Goal: Communication & Community: Answer question/provide support

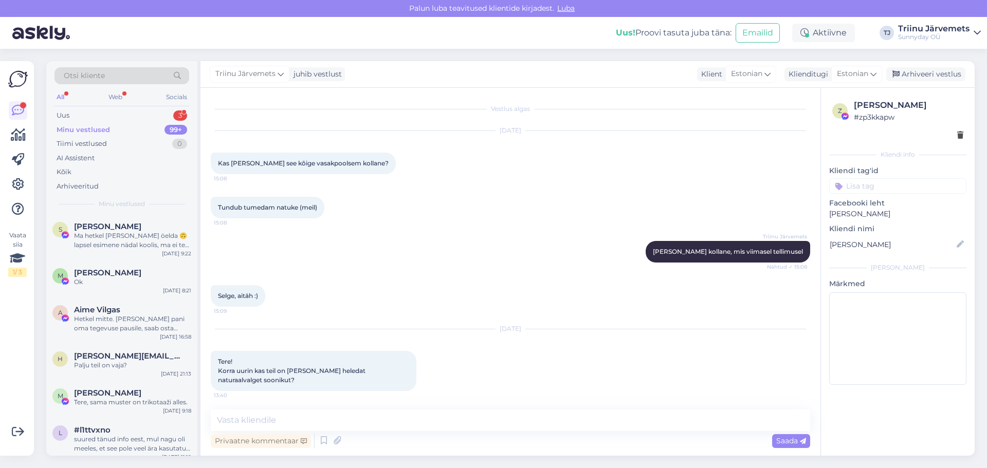
scroll to position [4928, 0]
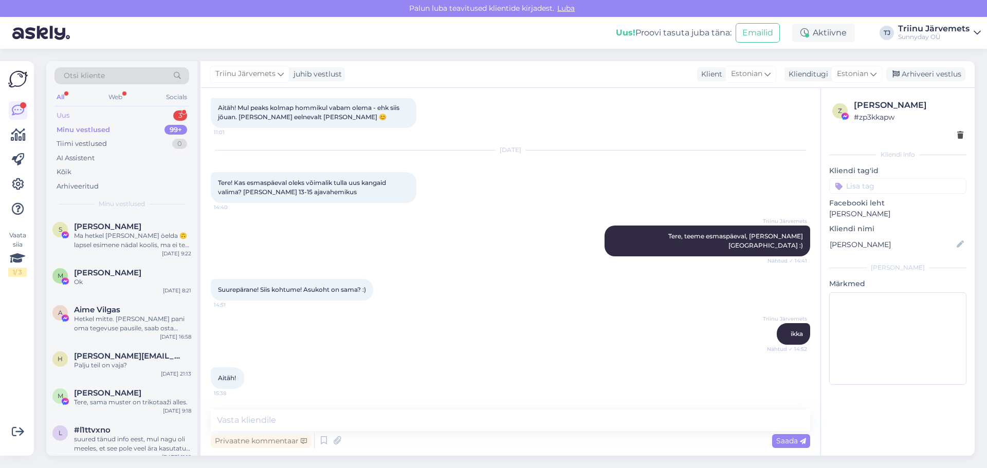
click at [111, 116] on div "Uus 3" at bounding box center [121, 115] width 135 height 14
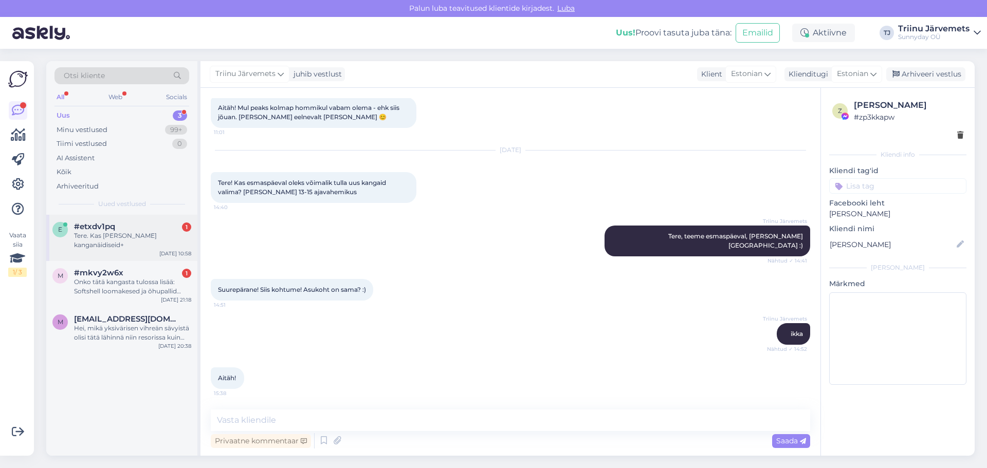
click at [139, 237] on div "Tere. Kas [PERSON_NAME] kanganäidiseid+" at bounding box center [132, 240] width 117 height 19
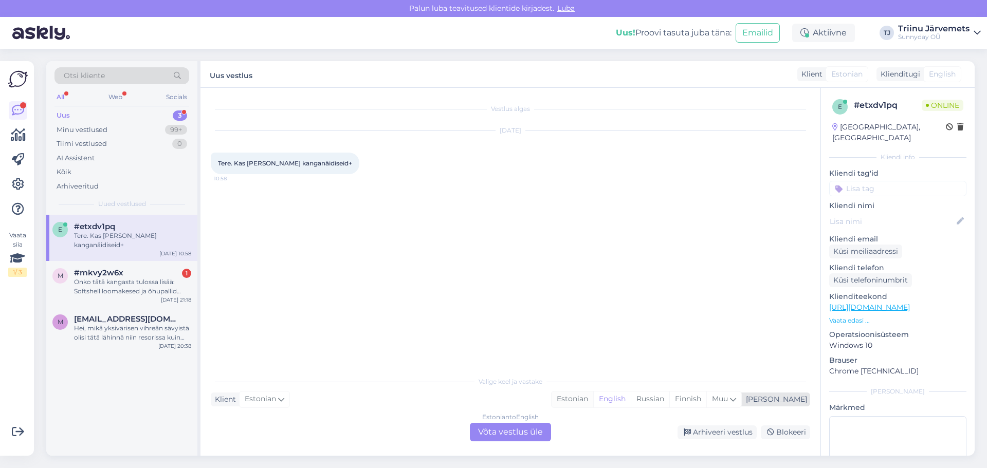
click at [593, 397] on div "Estonian" at bounding box center [573, 399] width 42 height 15
click at [513, 432] on div "Estonian to Estonian Võta vestlus üle" at bounding box center [510, 432] width 81 height 19
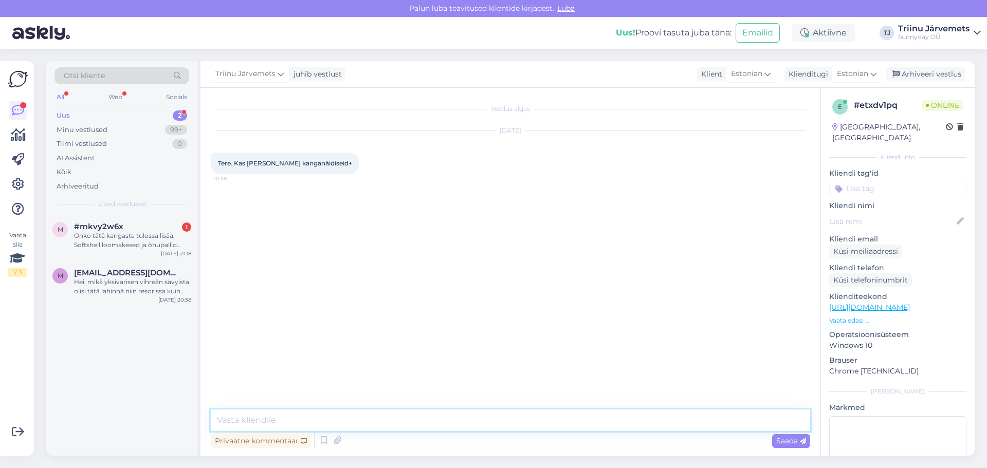
click at [415, 419] on textarea at bounding box center [510, 421] width 599 height 22
type textarea "Tere, võin saata 2-5 näidist, endal tuleb tasuda pakiautomaat 3 eur"
click at [779, 442] on span "Saada" at bounding box center [791, 441] width 30 height 9
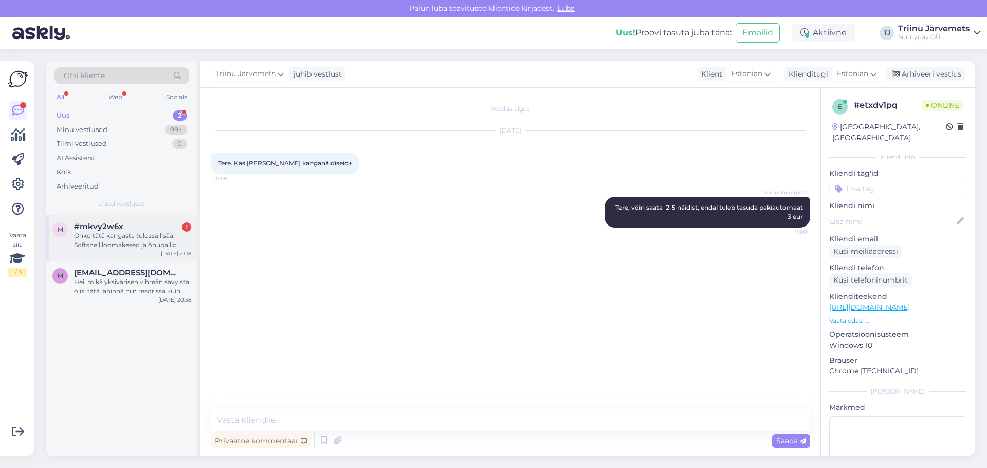
click at [139, 238] on div "Onko tätä kangasta tulossa lisää: Softshell loomakesed ja õhupallid vana roosir…" at bounding box center [132, 240] width 117 height 19
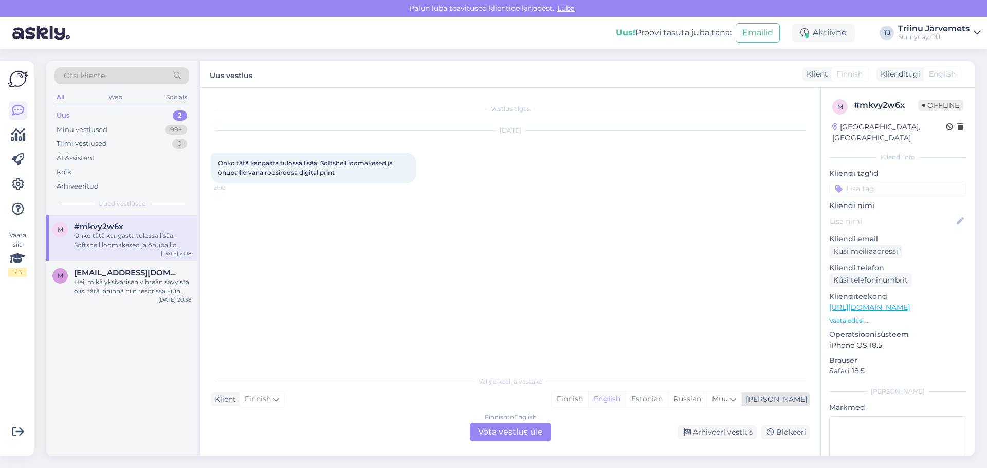
click at [626, 401] on div "English" at bounding box center [607, 399] width 38 height 15
click at [668, 401] on div "Estonian" at bounding box center [647, 399] width 42 height 15
click at [522, 424] on div "Finnish to Estonian Võta vestlus üle" at bounding box center [510, 432] width 81 height 19
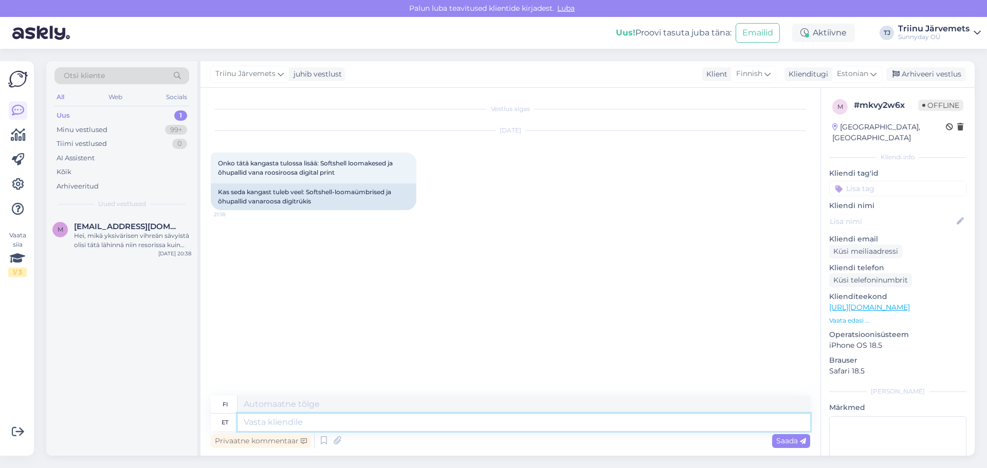
click at [324, 422] on textarea at bounding box center [524, 422] width 573 height 17
type textarea "Tere, se"
type textarea "Hei,"
type textarea "Tere, seda"
type textarea "Hei, tämä"
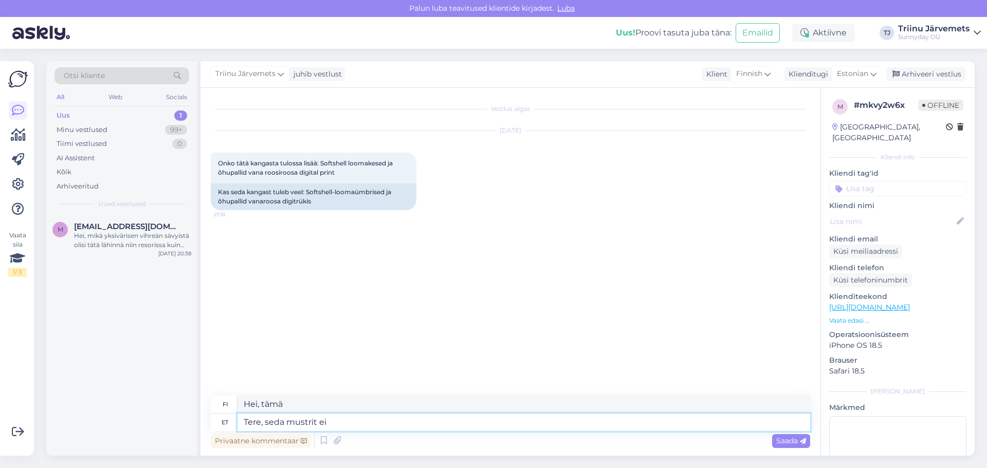
type textarea "Tere, seda mustrit ei"
type textarea "Hei, tämä kuvio"
type textarea "Tere, seda mustrit ei o"
type textarea "Hei, tätä [PERSON_NAME] ole saatavilla."
type textarea "Tere, seda mustrit ei ole juurde t"
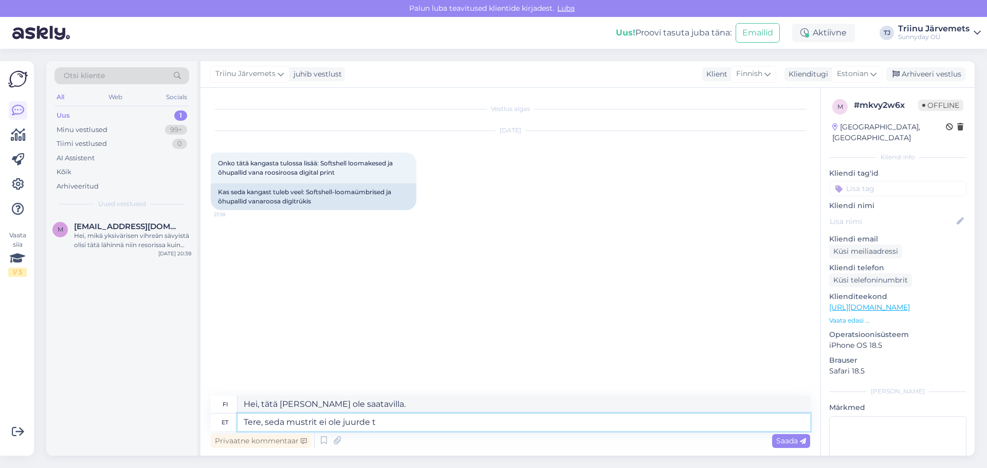
type textarea "[PERSON_NAME], [PERSON_NAME] on loppu varastosta."
type textarea "Tere, seda mustrit ei ole juurde tulemas"
type textarea "Hei, tätä [PERSON_NAME] ole enää saatavilla."
type textarea "Tere, seda mustrit ei ole juurde tulemas"
click at [776, 442] on span "Saada" at bounding box center [791, 441] width 30 height 9
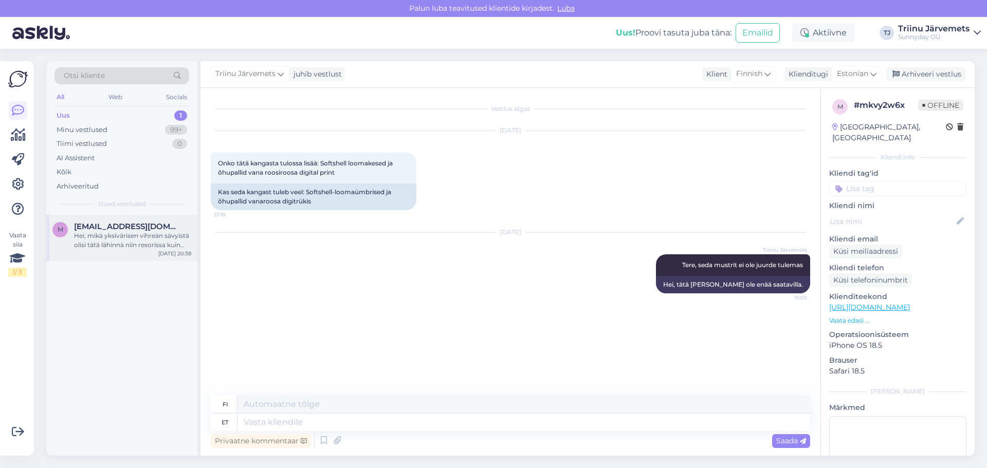
click at [135, 245] on div "Hei, mikä yksivärisen vihreän sävyistä olisi tätä lähinnä niin resorissa kuin j…" at bounding box center [132, 240] width 117 height 19
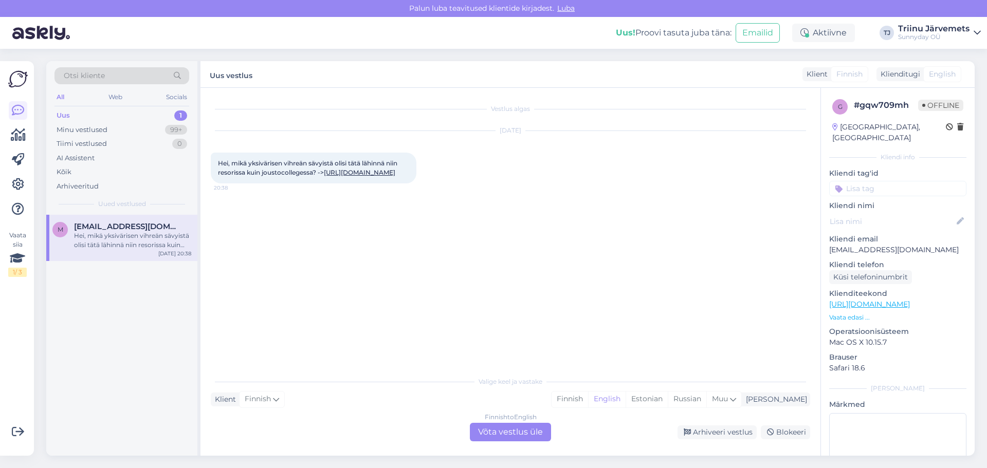
click at [324, 176] on link "[URL][DOMAIN_NAME]" at bounding box center [359, 173] width 71 height 8
click at [92, 130] on div "Minu vestlused" at bounding box center [82, 130] width 51 height 10
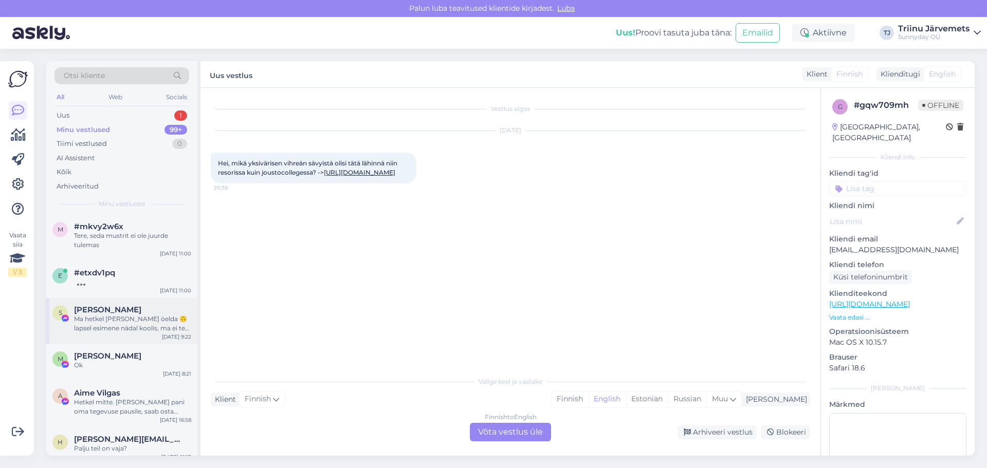
click at [120, 319] on div "Ma hetkel [PERSON_NAME] öelda 🙃 lapsel esimene nädal koolis, ma ei tea veel kui…" at bounding box center [132, 324] width 117 height 19
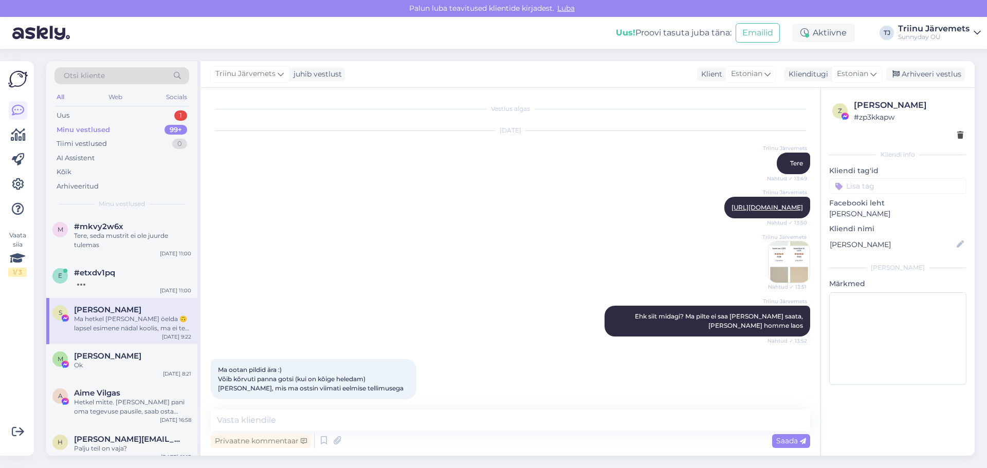
scroll to position [4968, 0]
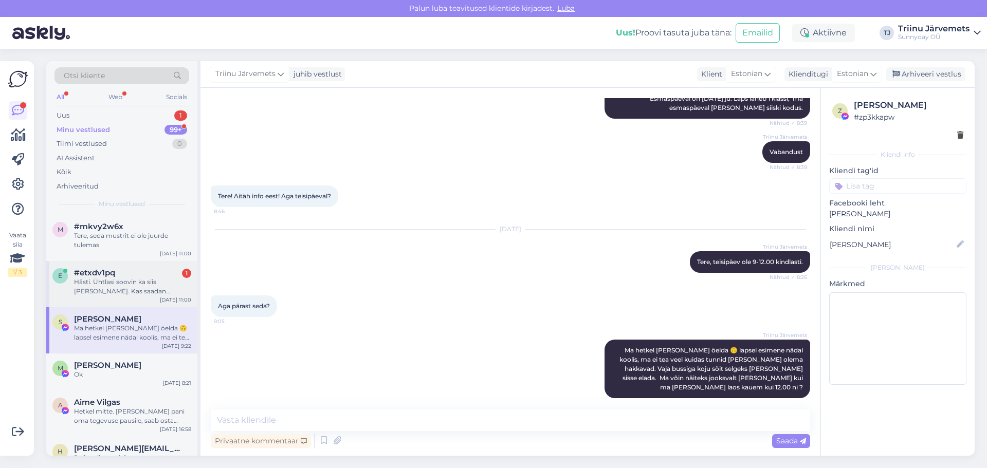
click at [113, 292] on div "Hästi. Ühtlasi soovin ka siis [PERSON_NAME]. Kas saadan [PERSON_NAME] või võin …" at bounding box center [132, 287] width 117 height 19
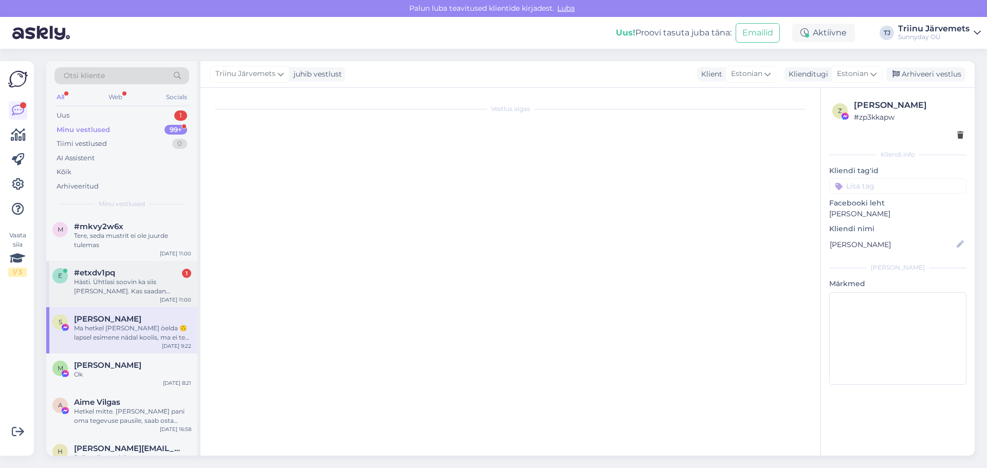
scroll to position [0, 0]
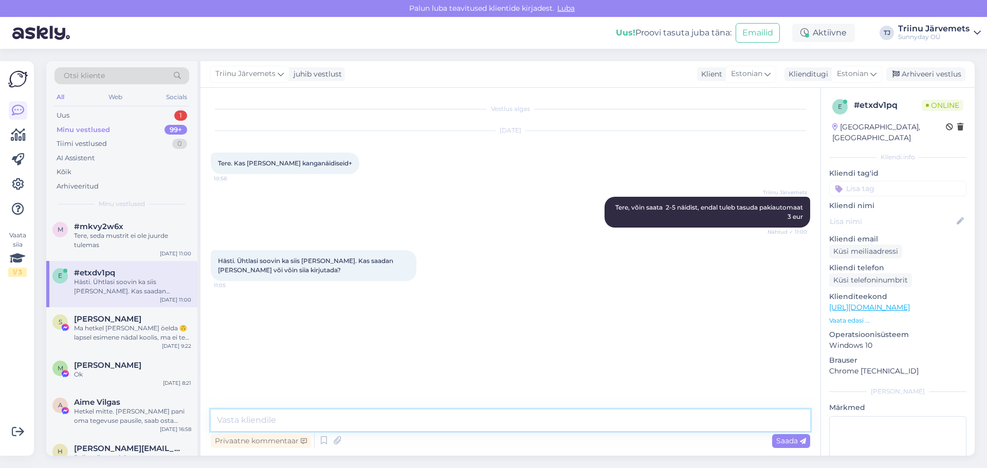
click at [380, 421] on textarea at bounding box center [510, 421] width 599 height 22
type textarea "[EMAIL_ADDRESS][DOMAIN_NAME] palun e-[PERSON_NAME] lingid"
